Goal: Check status: Check status

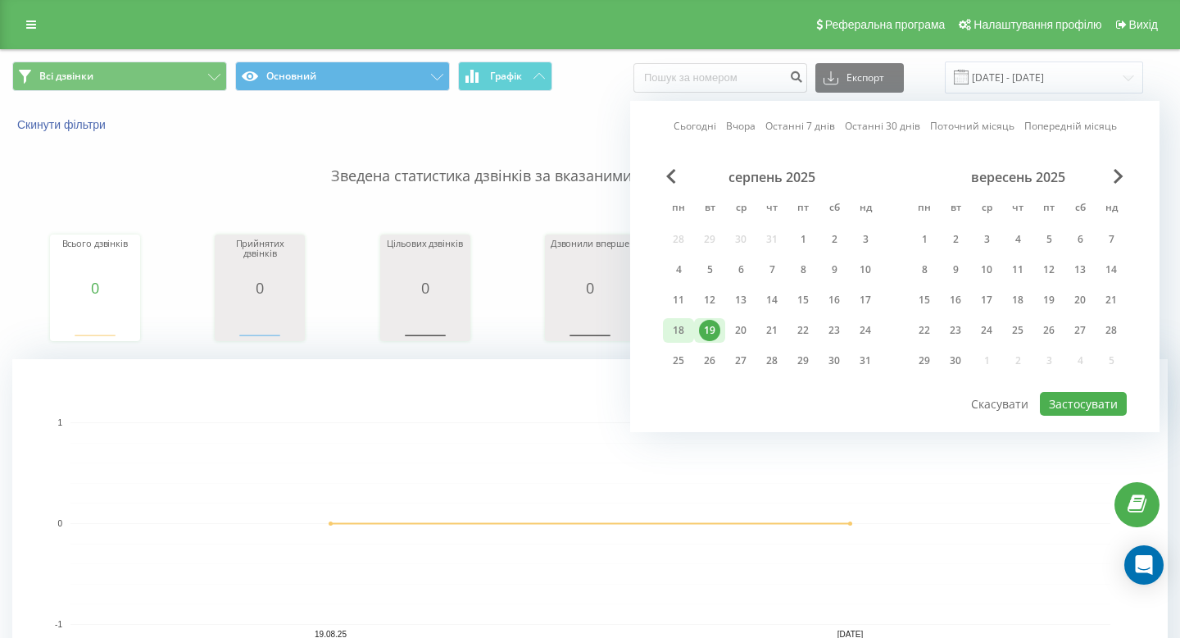
click at [687, 328] on div "18" at bounding box center [678, 330] width 21 height 21
click at [1084, 396] on button "Застосувати" at bounding box center [1083, 404] width 87 height 24
type input "[DATE] - [DATE]"
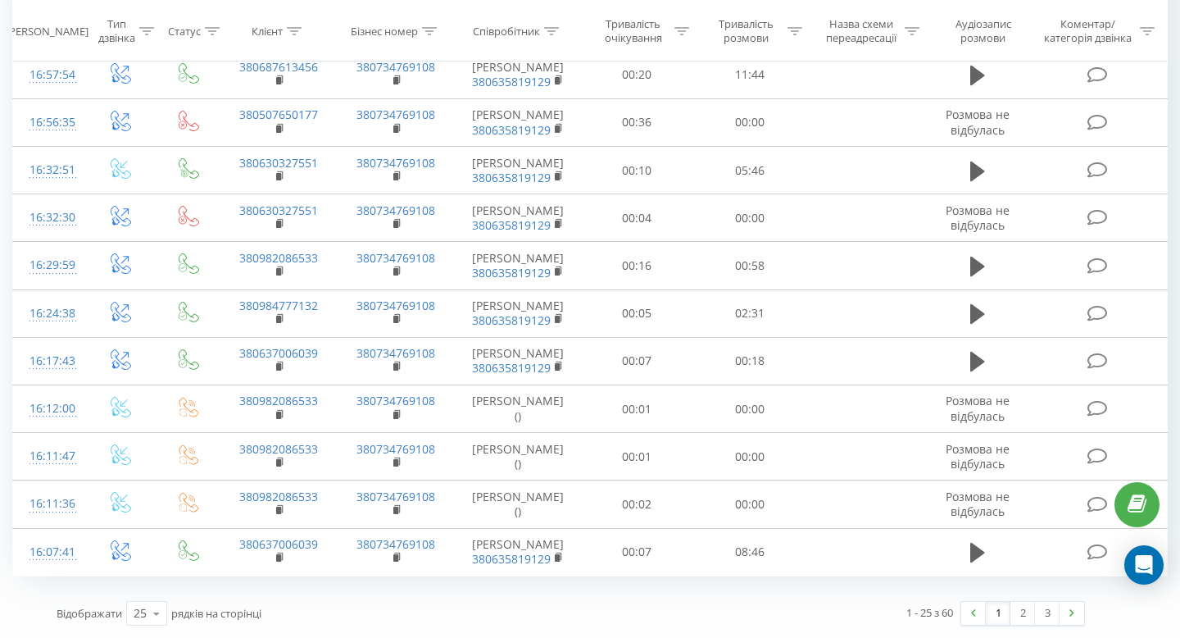
scroll to position [1671, 0]
click at [1022, 609] on link "2" at bounding box center [1023, 613] width 25 height 23
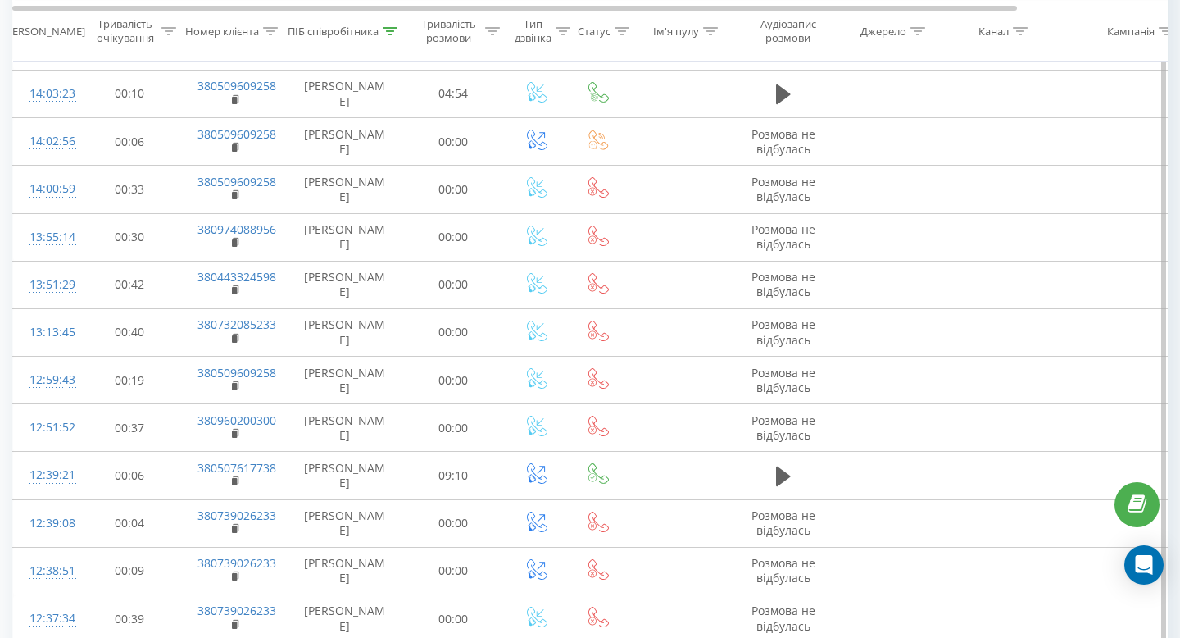
scroll to position [1420, 0]
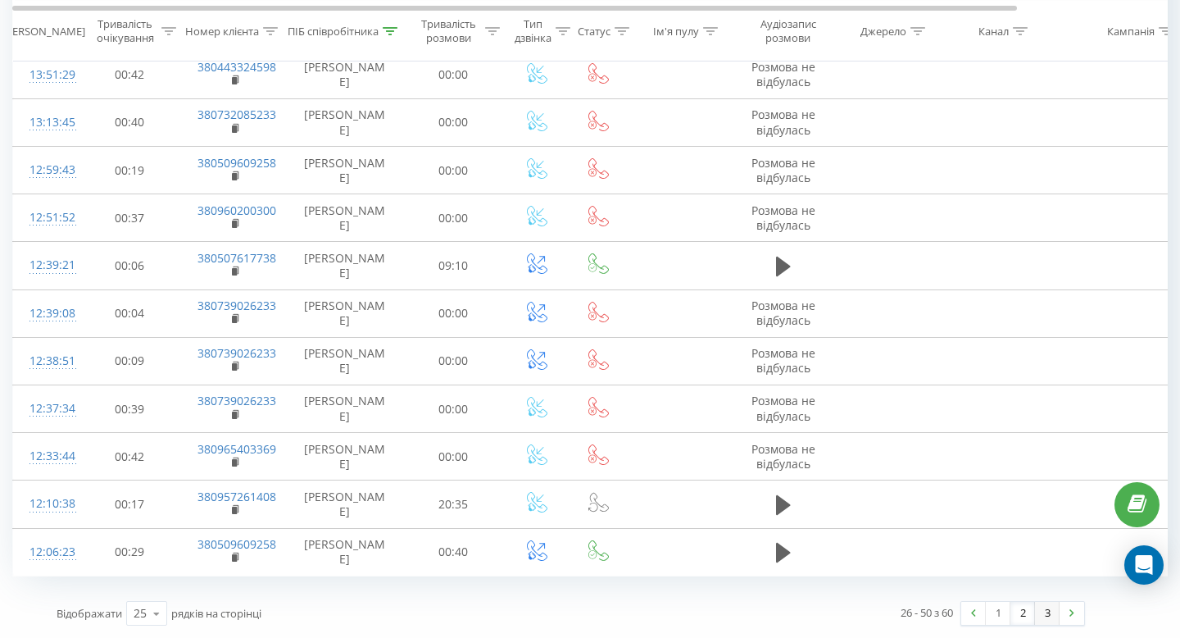
click at [1040, 615] on link "3" at bounding box center [1047, 613] width 25 height 23
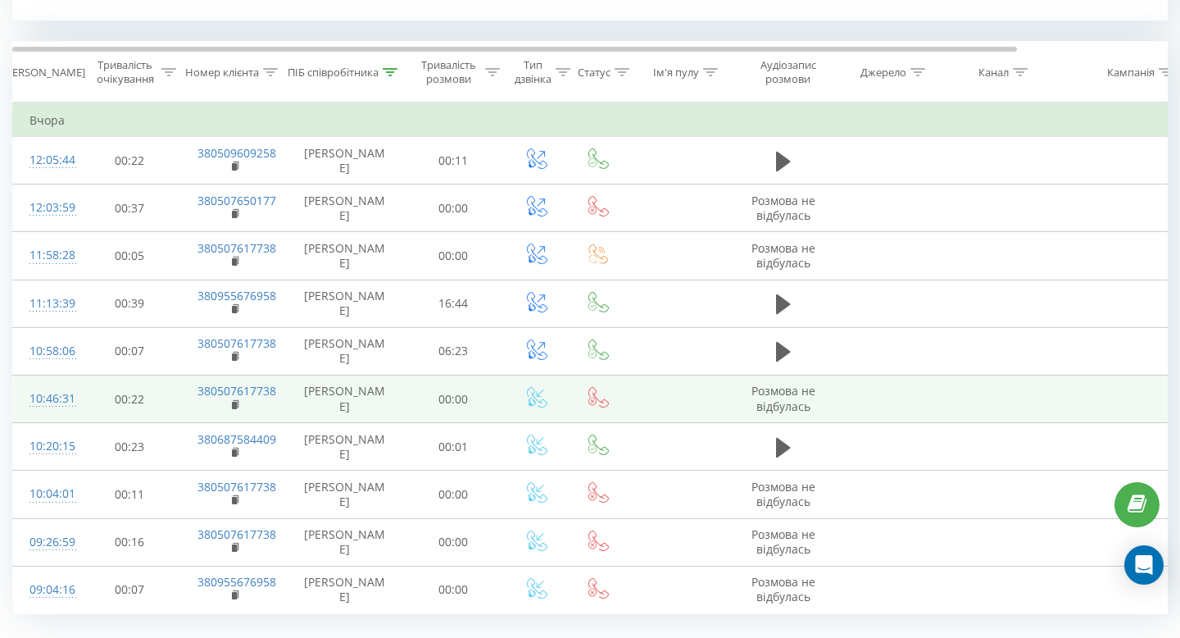
scroll to position [704, 0]
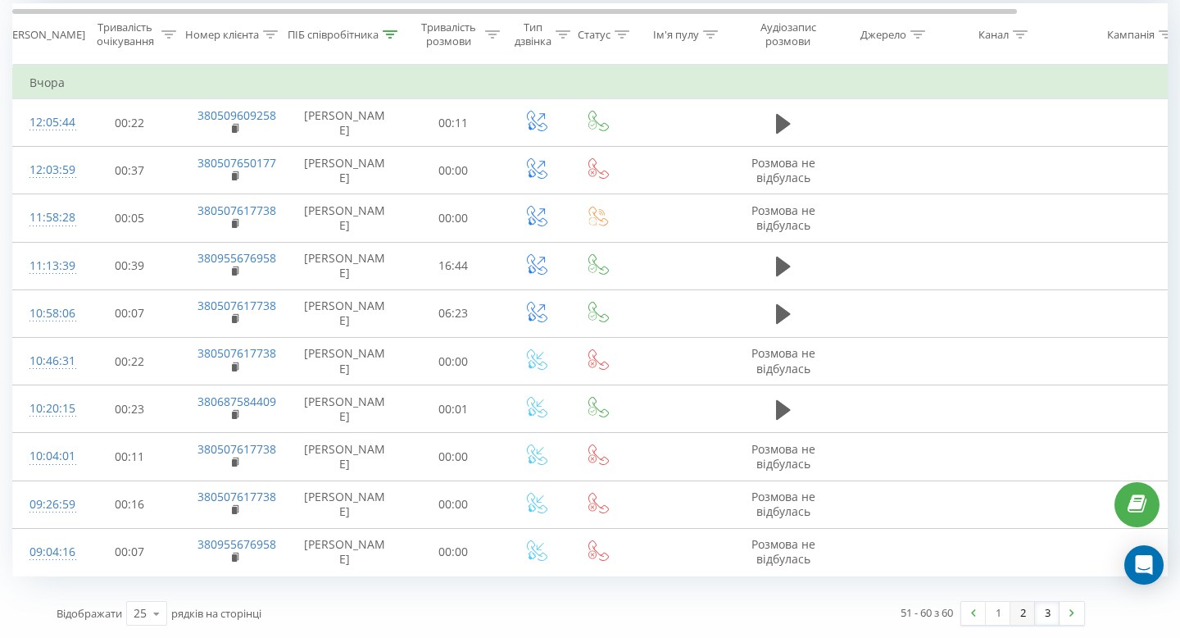
click at [1027, 612] on link "2" at bounding box center [1023, 613] width 25 height 23
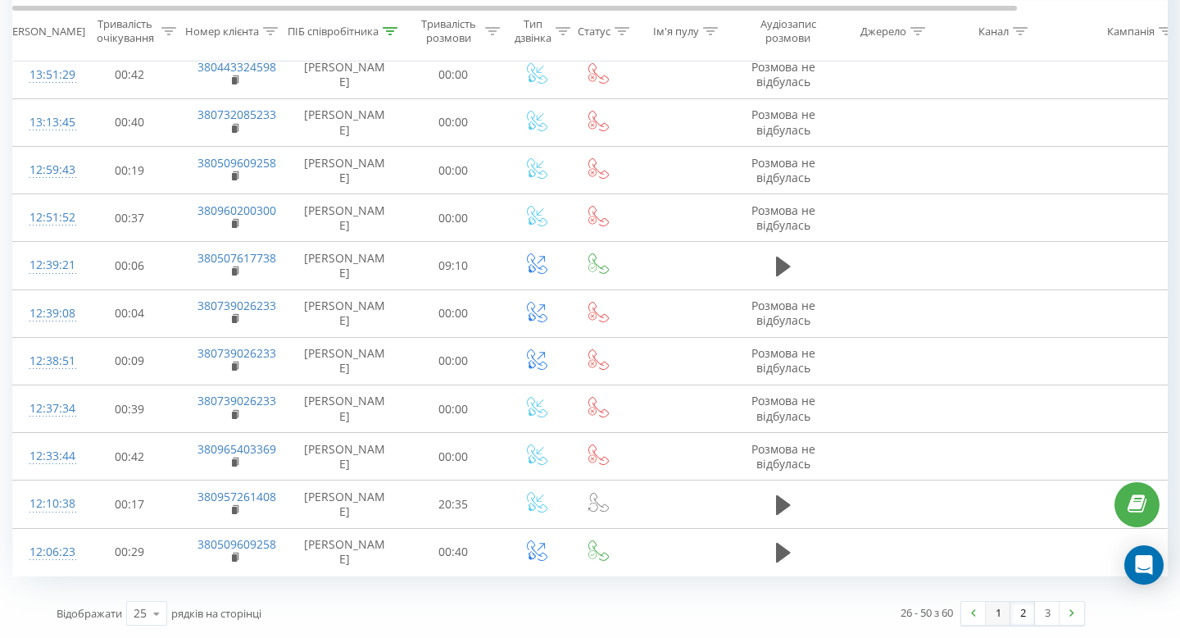
click at [999, 607] on link "1" at bounding box center [998, 613] width 25 height 23
